Goal: Find specific page/section: Find specific page/section

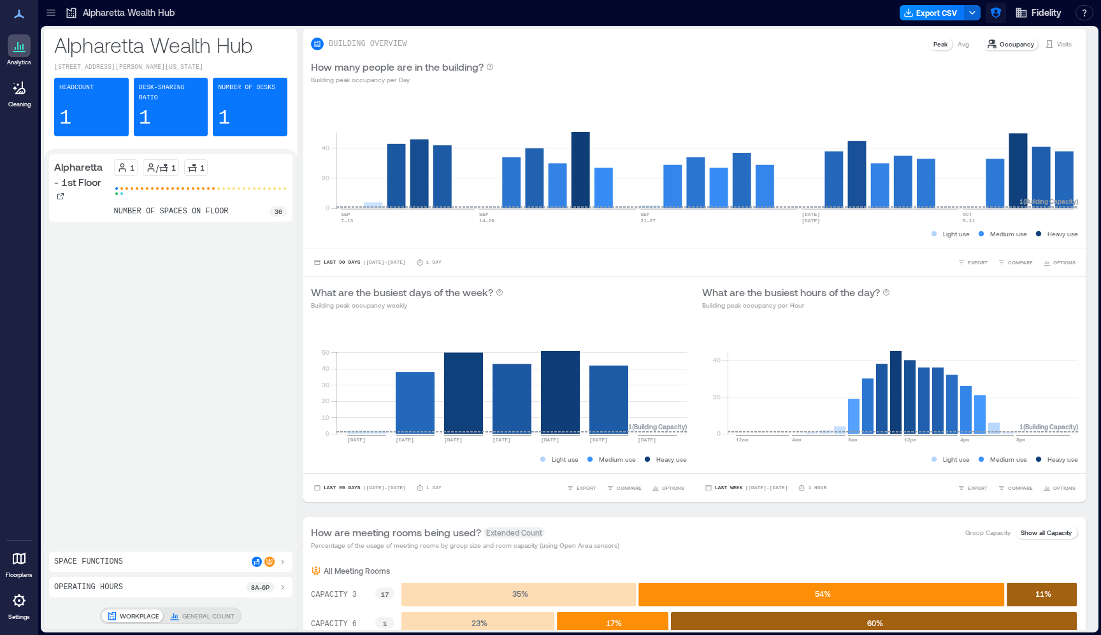
click at [997, 15] on icon "button" at bounding box center [995, 12] width 13 height 13
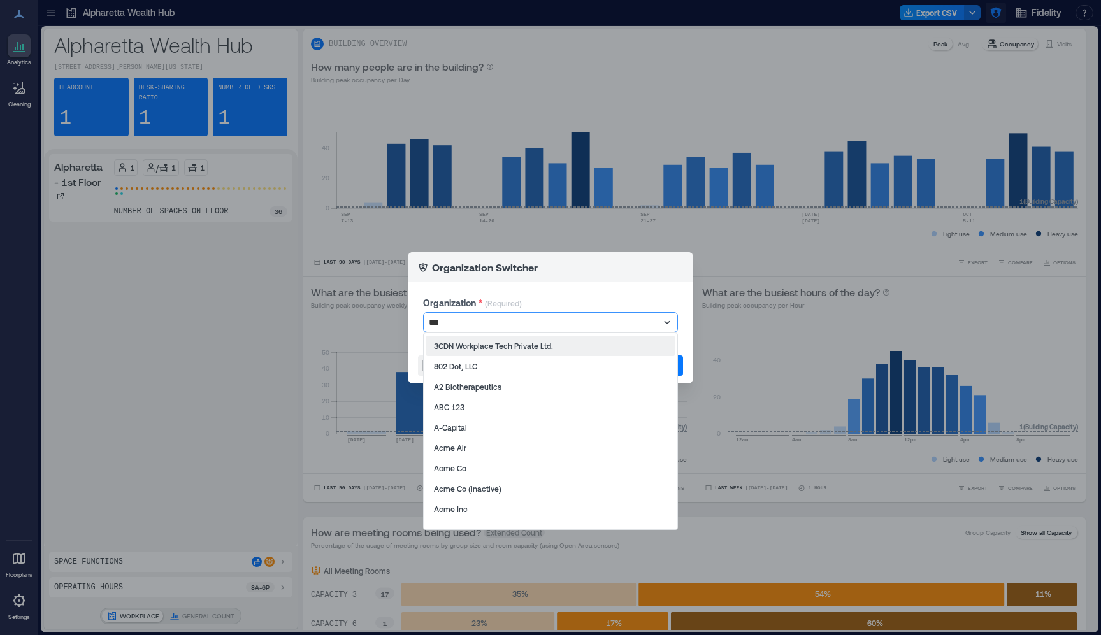
type input "****"
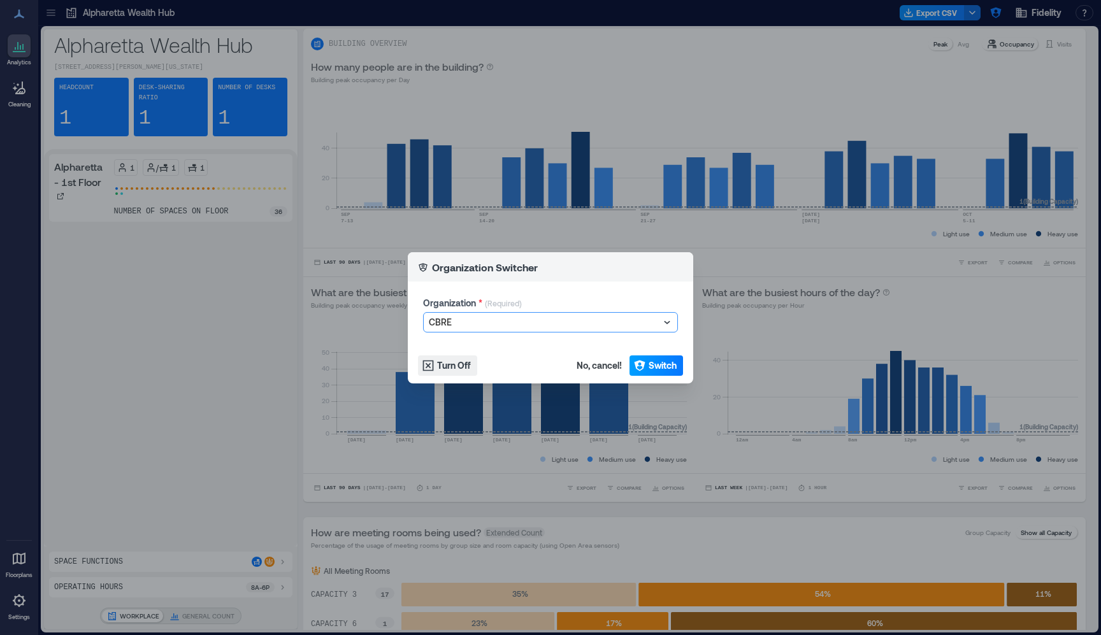
click at [678, 368] on button "Switch" at bounding box center [656, 365] width 54 height 20
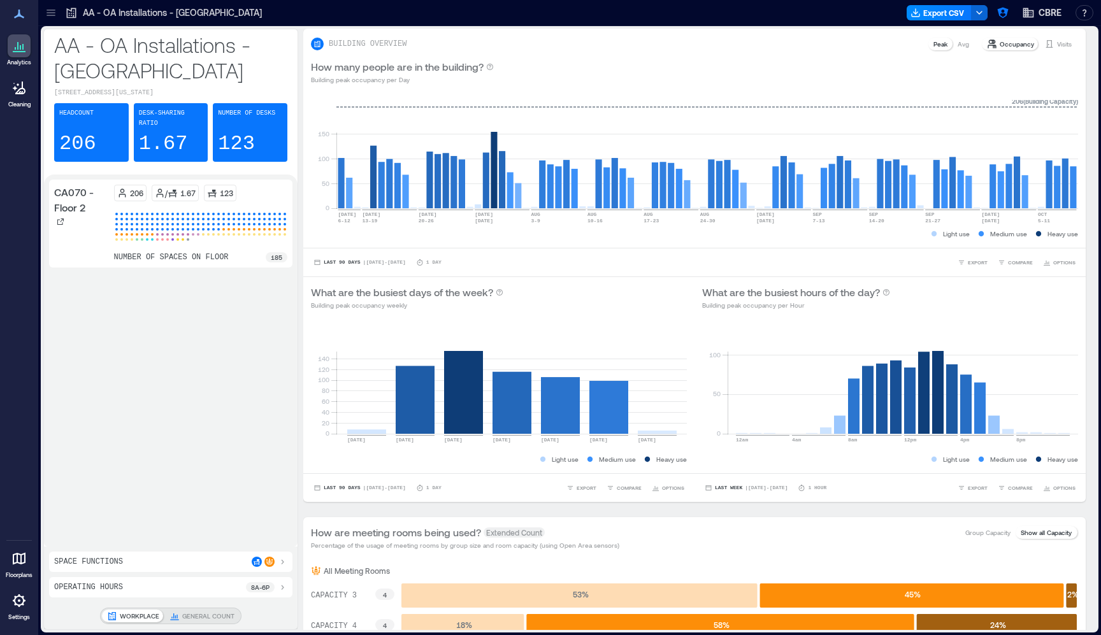
click at [58, 15] on div at bounding box center [51, 13] width 20 height 20
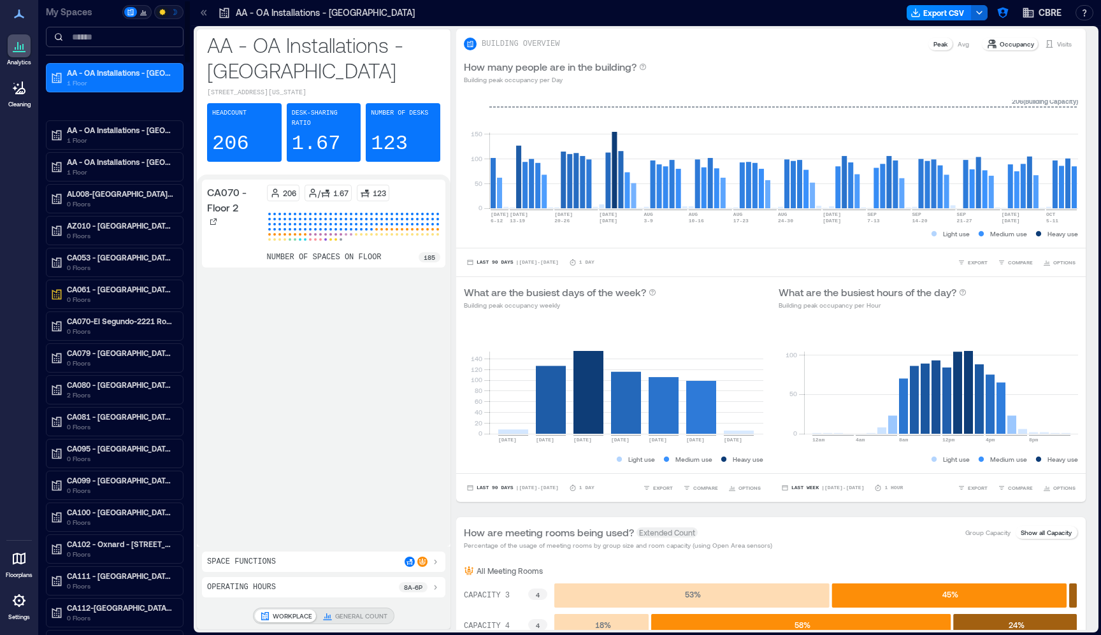
click at [99, 43] on input at bounding box center [115, 37] width 138 height 20
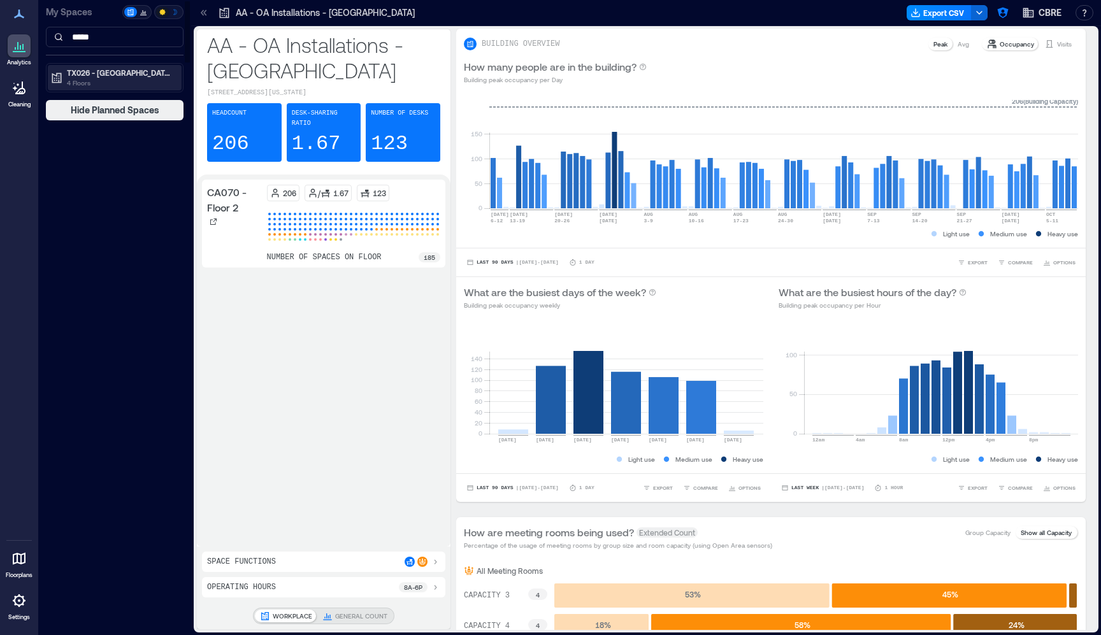
type input "*****"
click at [133, 75] on p "TX026 - Dallas - 2100 McKinney" at bounding box center [120, 73] width 107 height 10
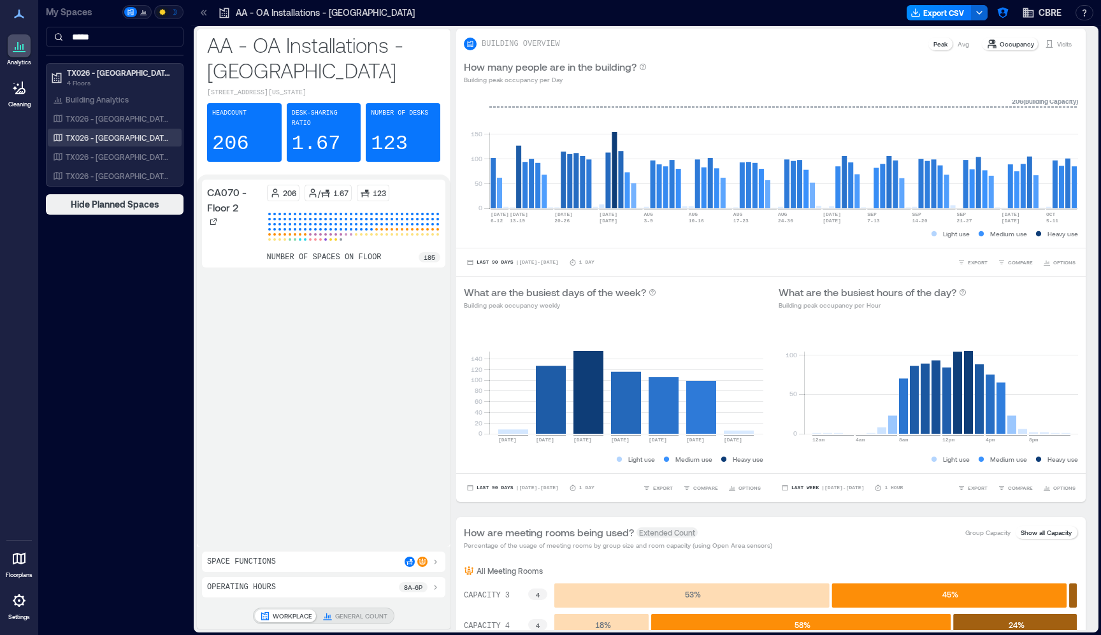
click at [113, 141] on p "TX026 - Dallas - 2100 McKinney Fl 8" at bounding box center [119, 137] width 106 height 10
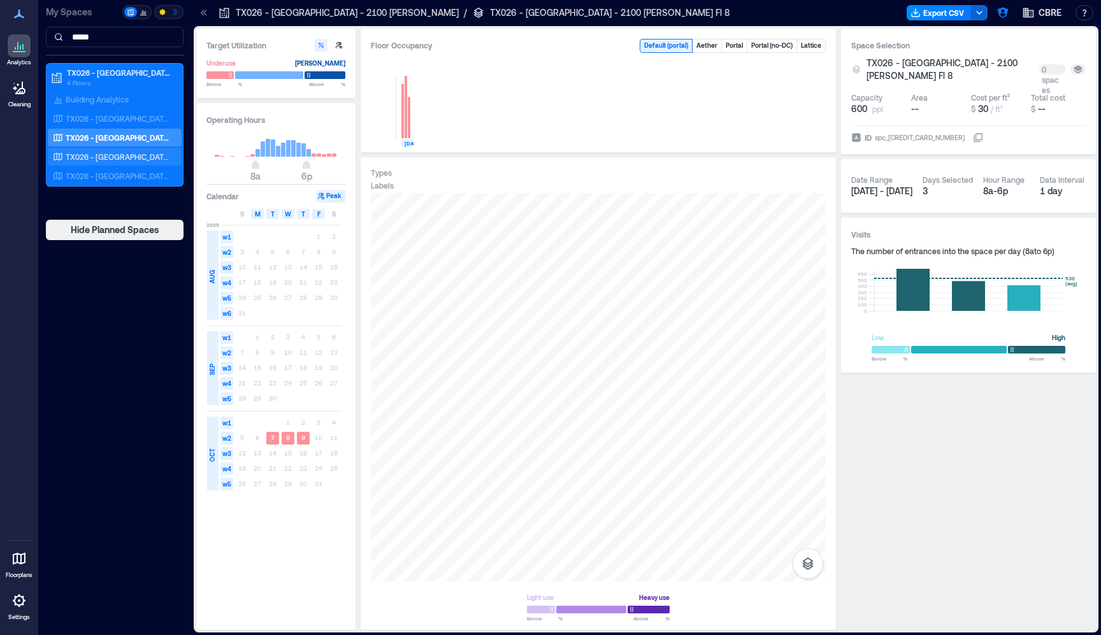
click at [134, 161] on p "TX026 - Dallas - 2100 McKinney Fl 9" at bounding box center [119, 157] width 106 height 10
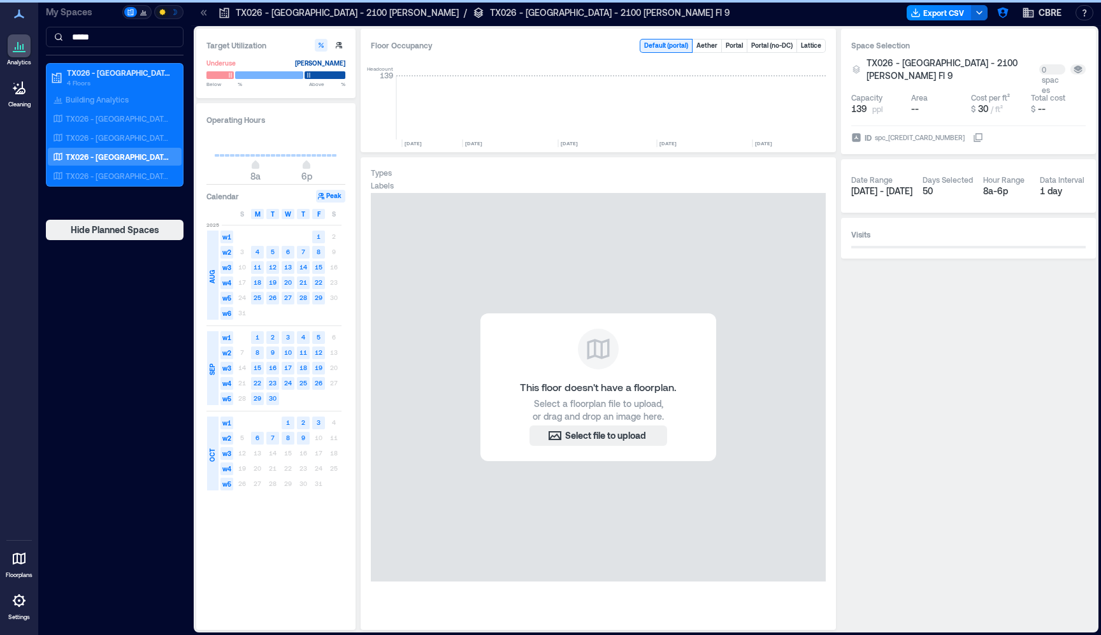
scroll to position [0, 5579]
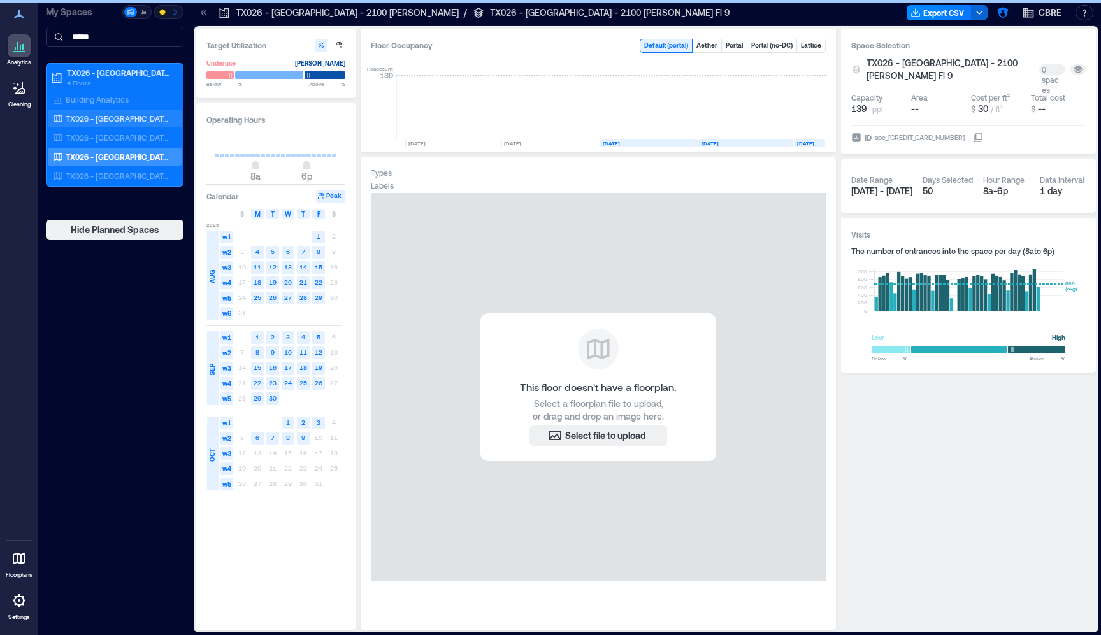
click at [147, 120] on p "TX026 - Dallas - 2100 McKinney Fl 7" at bounding box center [119, 118] width 106 height 10
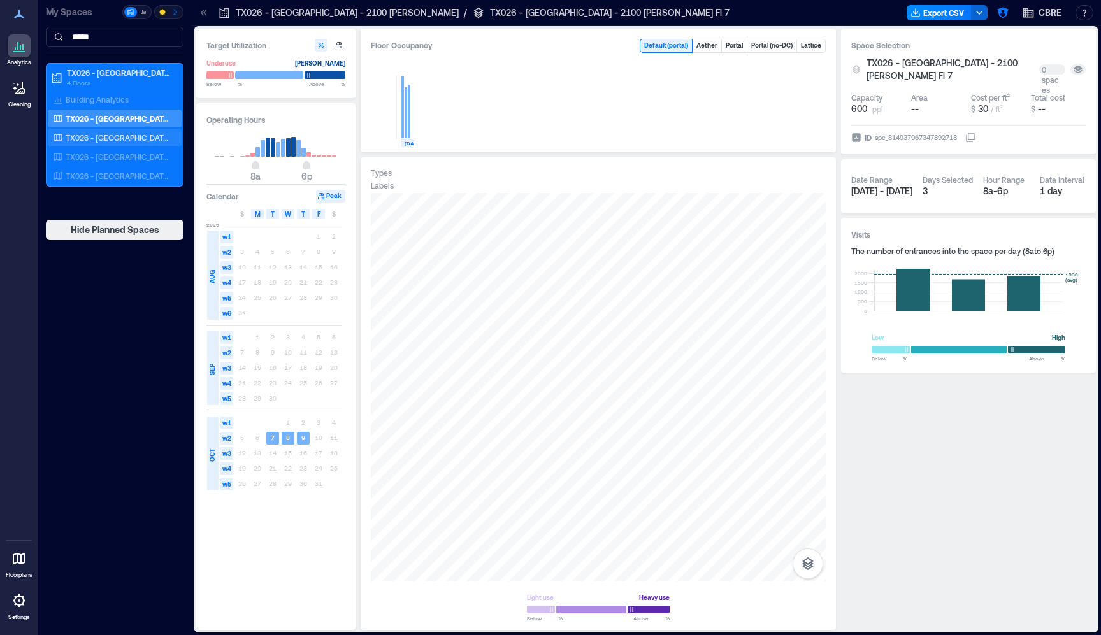
click at [138, 140] on p "TX026 - Dallas - 2100 McKinney Fl 8" at bounding box center [119, 137] width 106 height 10
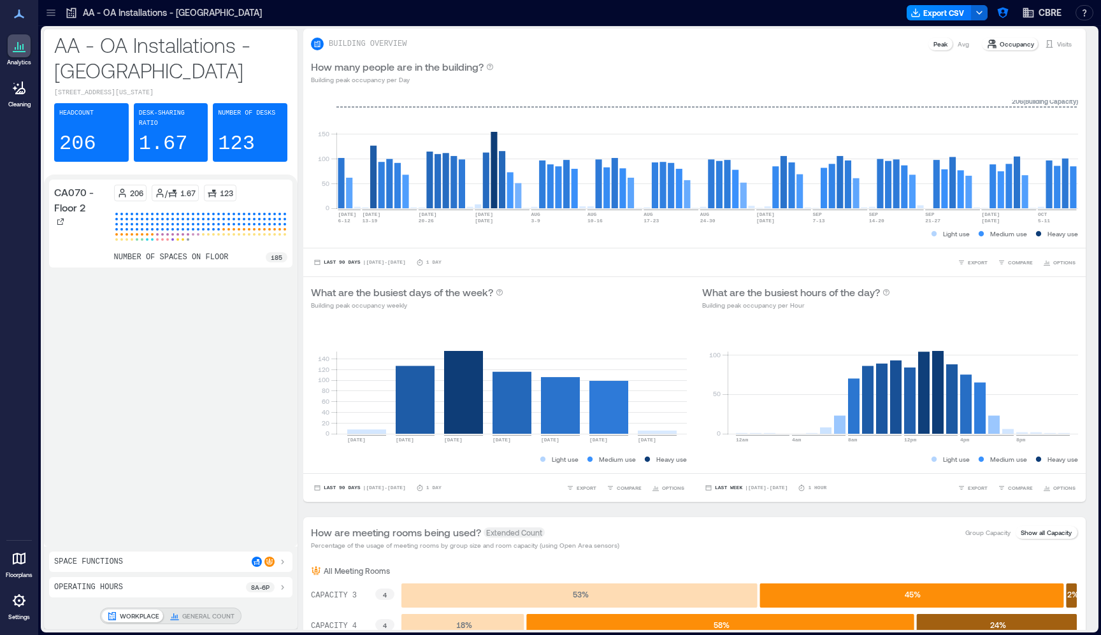
click at [56, 22] on div at bounding box center [51, 13] width 20 height 20
click at [56, 15] on div "Analytics Cleaning Floorplans Settings My Spaces AA - OA Installations - CA 1 F…" at bounding box center [550, 317] width 1101 height 635
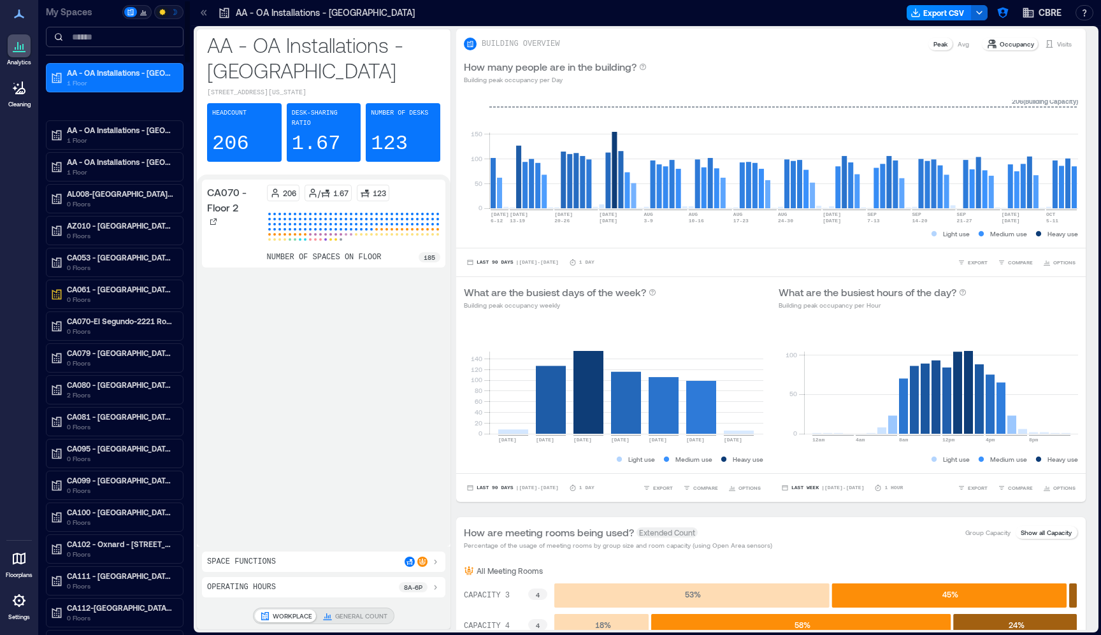
click at [107, 39] on input at bounding box center [115, 37] width 138 height 20
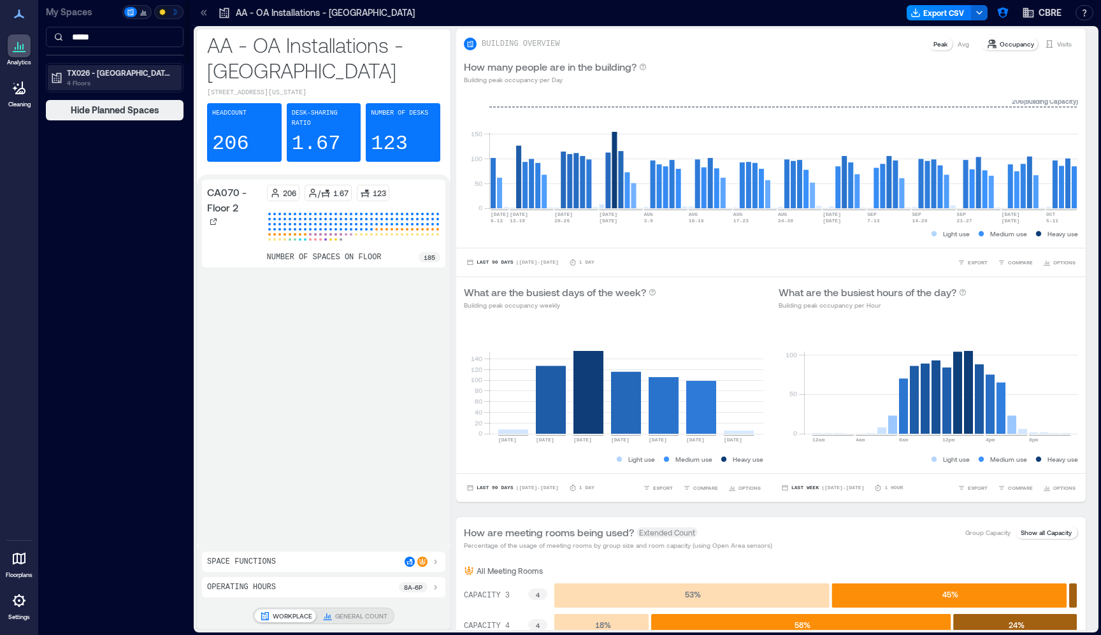
type input "*****"
click at [108, 69] on p "TX026 - Dallas - 2100 McKinney" at bounding box center [120, 73] width 107 height 10
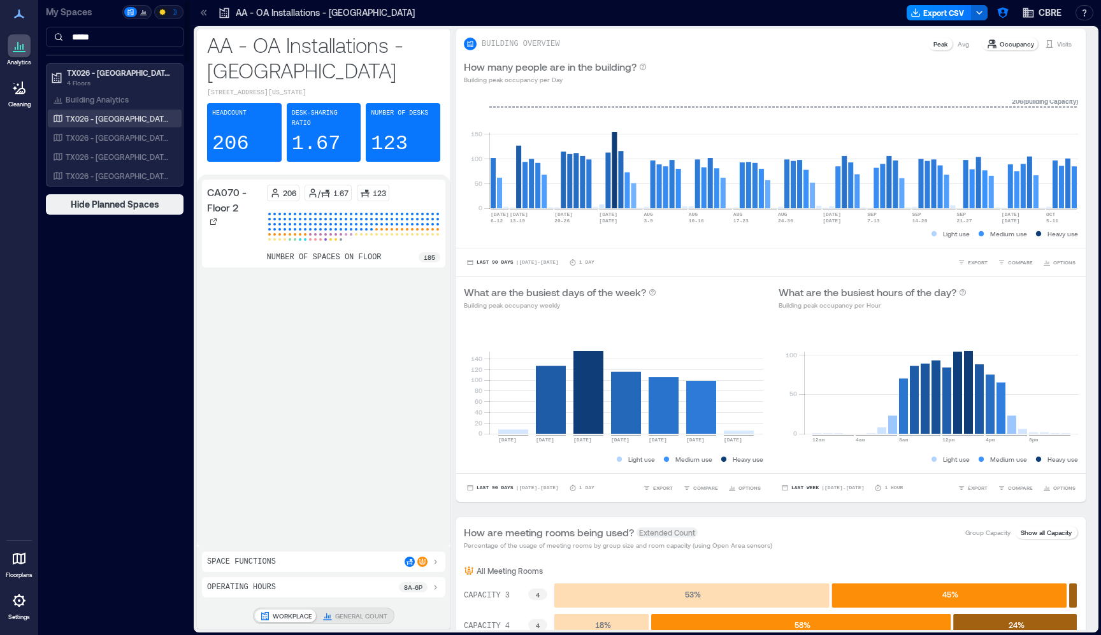
click at [104, 122] on p "TX026 - Dallas - 2100 McKinney Fl 7" at bounding box center [119, 118] width 106 height 10
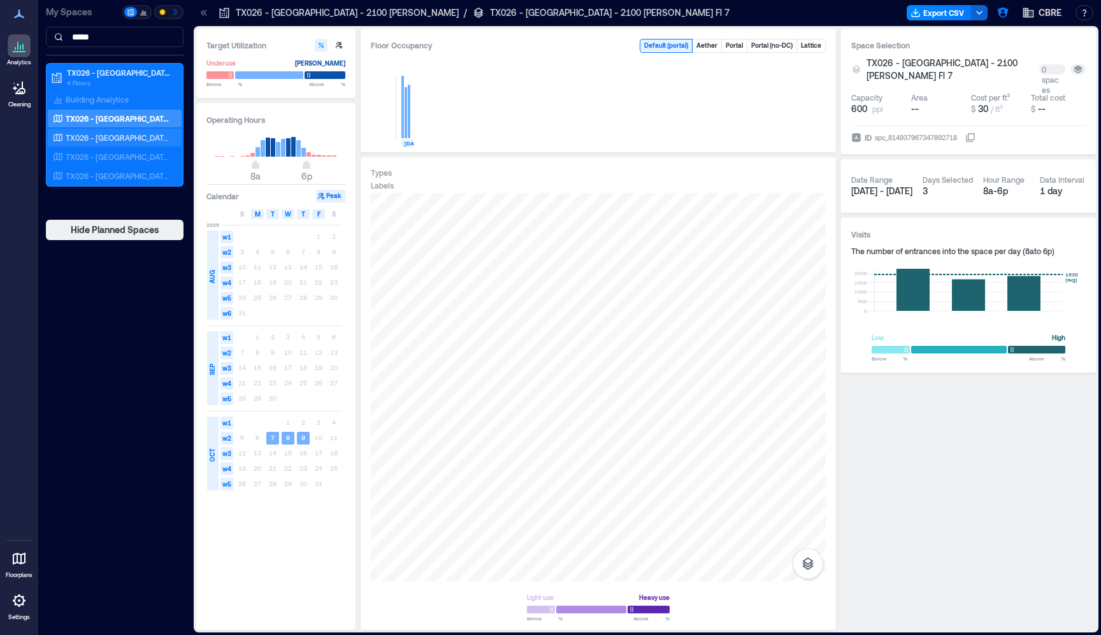
click at [149, 138] on p "TX026 - Dallas - 2100 McKinney Fl 8" at bounding box center [119, 137] width 106 height 10
